Goal: Navigation & Orientation: Find specific page/section

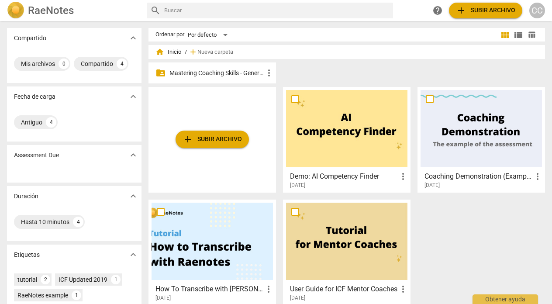
click at [194, 71] on p "Mastering Coaching Skills - Generación 31" at bounding box center [216, 73] width 94 height 9
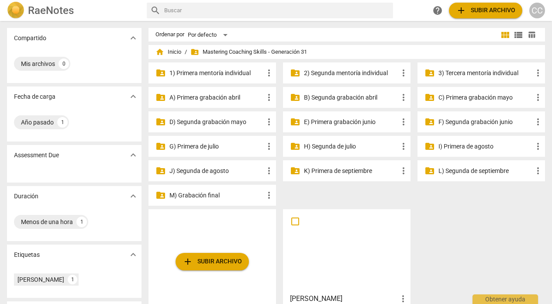
click at [464, 73] on p "3) Tercera mentoría individual" at bounding box center [486, 73] width 94 height 9
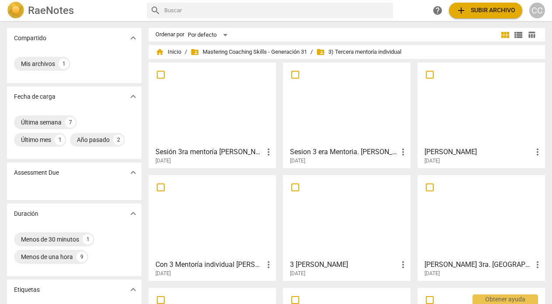
click at [443, 231] on div at bounding box center [481, 216] width 121 height 77
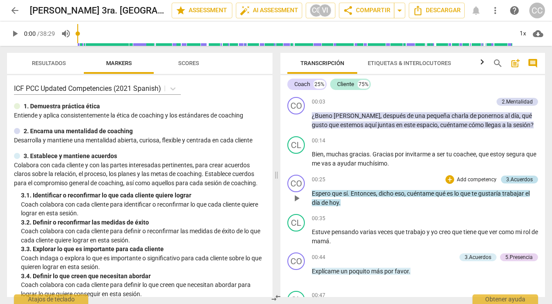
click at [513, 179] on div "3.Acuerdos" at bounding box center [519, 180] width 27 height 8
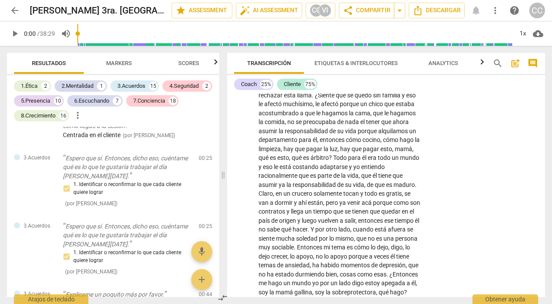
scroll to position [320, 0]
